Goal: Communication & Community: Ask a question

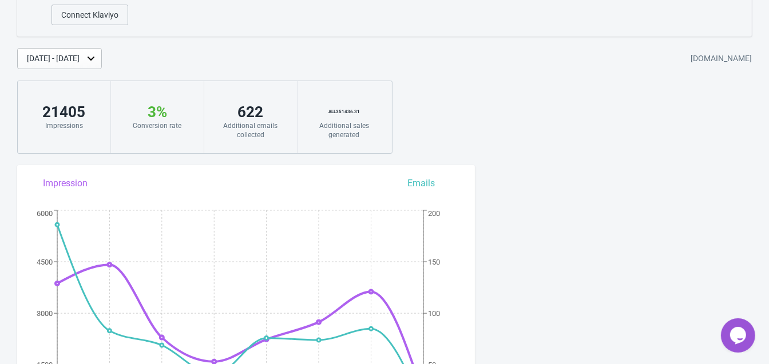
scroll to position [78, 0]
click at [79, 64] on div "[DATE] - [DATE]" at bounding box center [53, 60] width 53 height 12
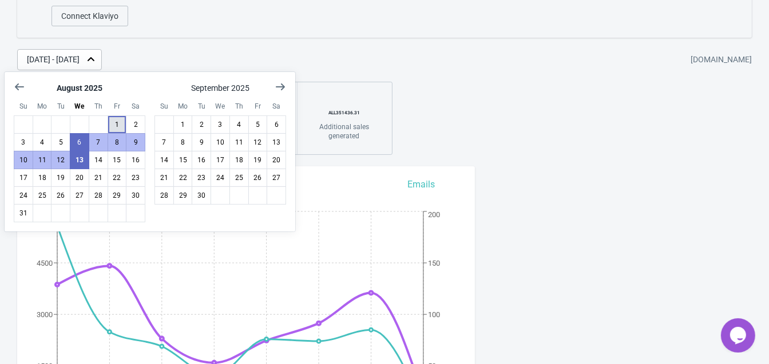
click at [115, 126] on button "1" at bounding box center [117, 125] width 19 height 18
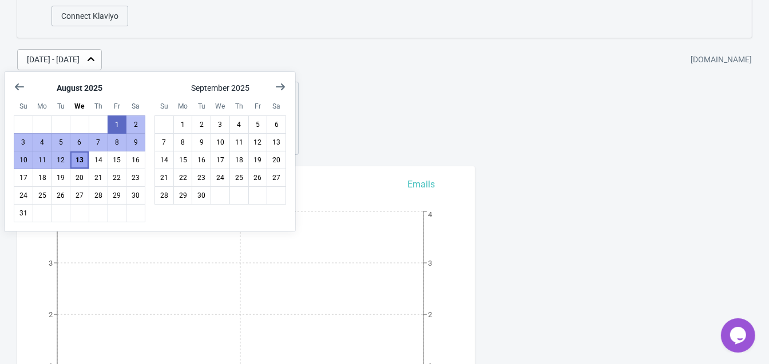
click at [76, 165] on button "13" at bounding box center [79, 160] width 19 height 18
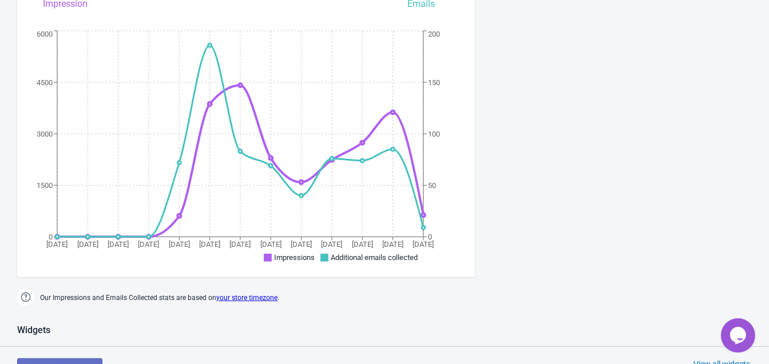
scroll to position [258, 0]
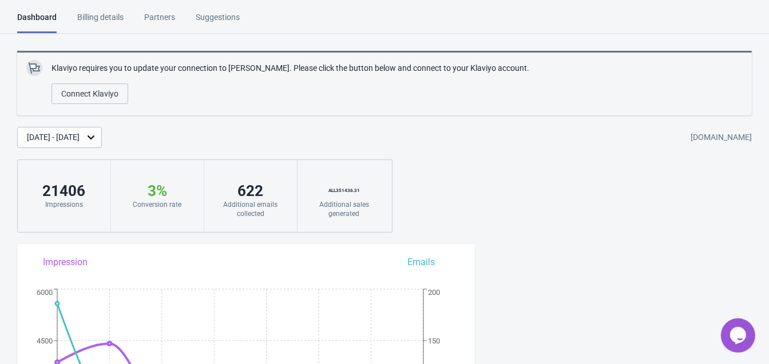
click at [730, 321] on button "Opens Chat This icon Opens the chat window." at bounding box center [737, 335] width 34 height 34
